Goal: Communication & Community: Answer question/provide support

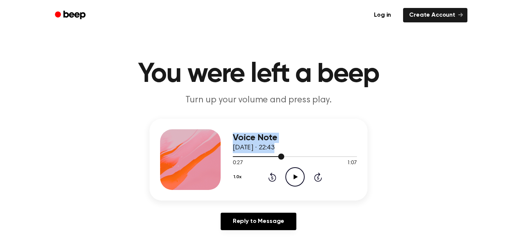
drag, startPoint x: 283, startPoint y: 158, endPoint x: 119, endPoint y: 155, distance: 164.0
click at [119, 155] on div "Voice Note [DATE] · 22:43 0:27 1:07 Your browser does not support the [object O…" at bounding box center [258, 177] width 499 height 117
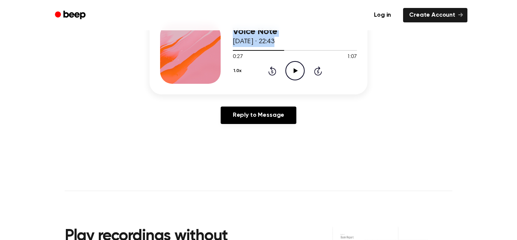
scroll to position [109, 0]
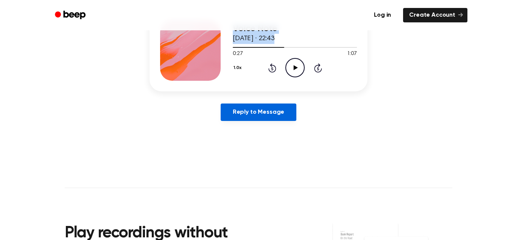
click at [253, 108] on link "Reply to Message" at bounding box center [259, 111] width 76 height 17
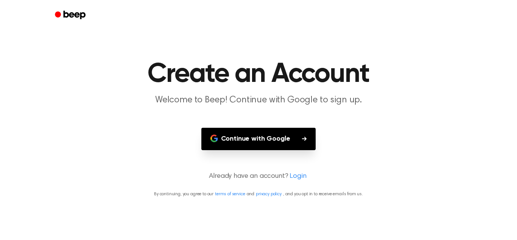
click at [273, 144] on button "Continue with Google" at bounding box center [258, 139] width 115 height 22
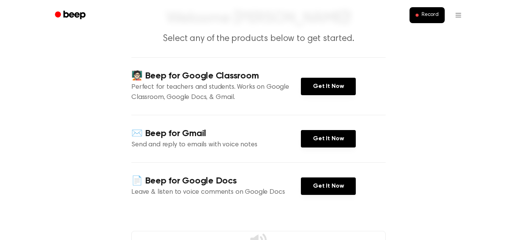
scroll to position [53, 0]
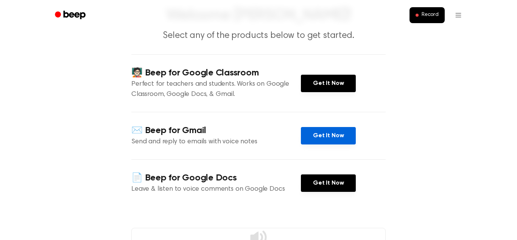
click at [328, 128] on link "Get It Now" at bounding box center [328, 135] width 55 height 17
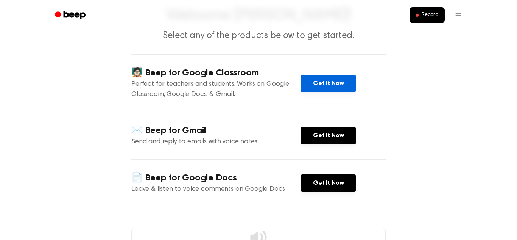
click at [331, 89] on link "Get It Now" at bounding box center [328, 83] width 55 height 17
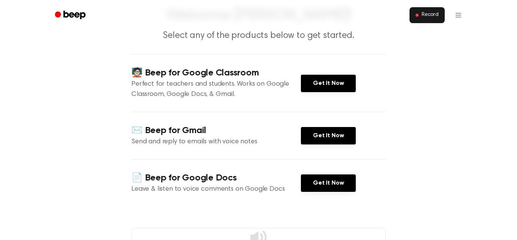
click at [426, 19] on button "Record" at bounding box center [427, 15] width 35 height 16
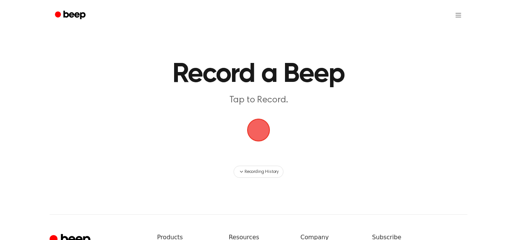
click at [265, 126] on span "button" at bounding box center [258, 130] width 23 height 23
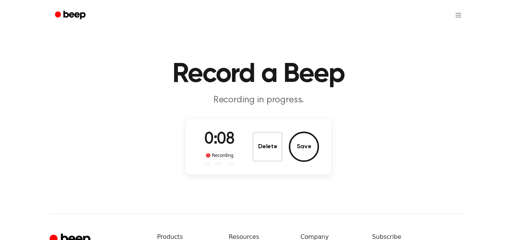
click at [227, 145] on span "0:08" at bounding box center [220, 139] width 30 height 16
click at [303, 147] on button "Save" at bounding box center [304, 146] width 30 height 30
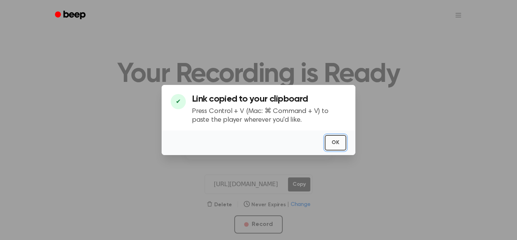
click at [330, 144] on button "OK" at bounding box center [336, 143] width 22 height 16
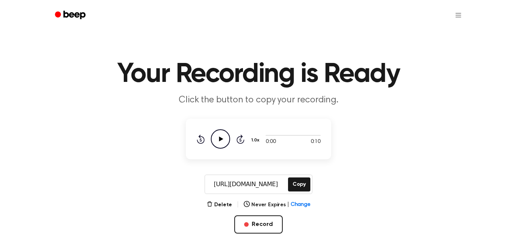
click at [222, 135] on icon "Play Audio" at bounding box center [220, 138] width 19 height 19
click at [219, 140] on icon at bounding box center [221, 138] width 4 height 5
click at [193, 140] on div "0:02 0:10 1.0x Rewind 5 seconds Pause Audio Skip 5 seconds" at bounding box center [258, 139] width 145 height 41
click at [197, 141] on icon "Rewind 5 seconds" at bounding box center [201, 139] width 8 height 10
click at [224, 141] on icon "Pause Audio" at bounding box center [220, 138] width 19 height 19
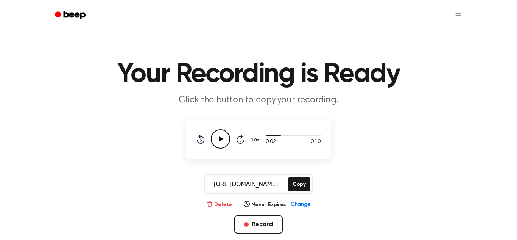
click at [226, 202] on button "Delete" at bounding box center [219, 205] width 25 height 8
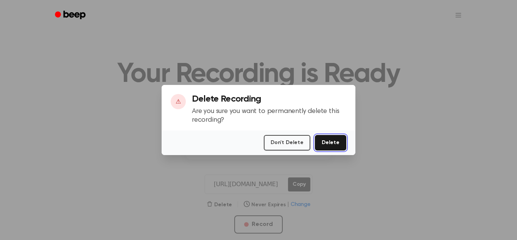
click at [336, 144] on button "Delete" at bounding box center [330, 143] width 31 height 16
